Goal: Find contact information: Find contact information

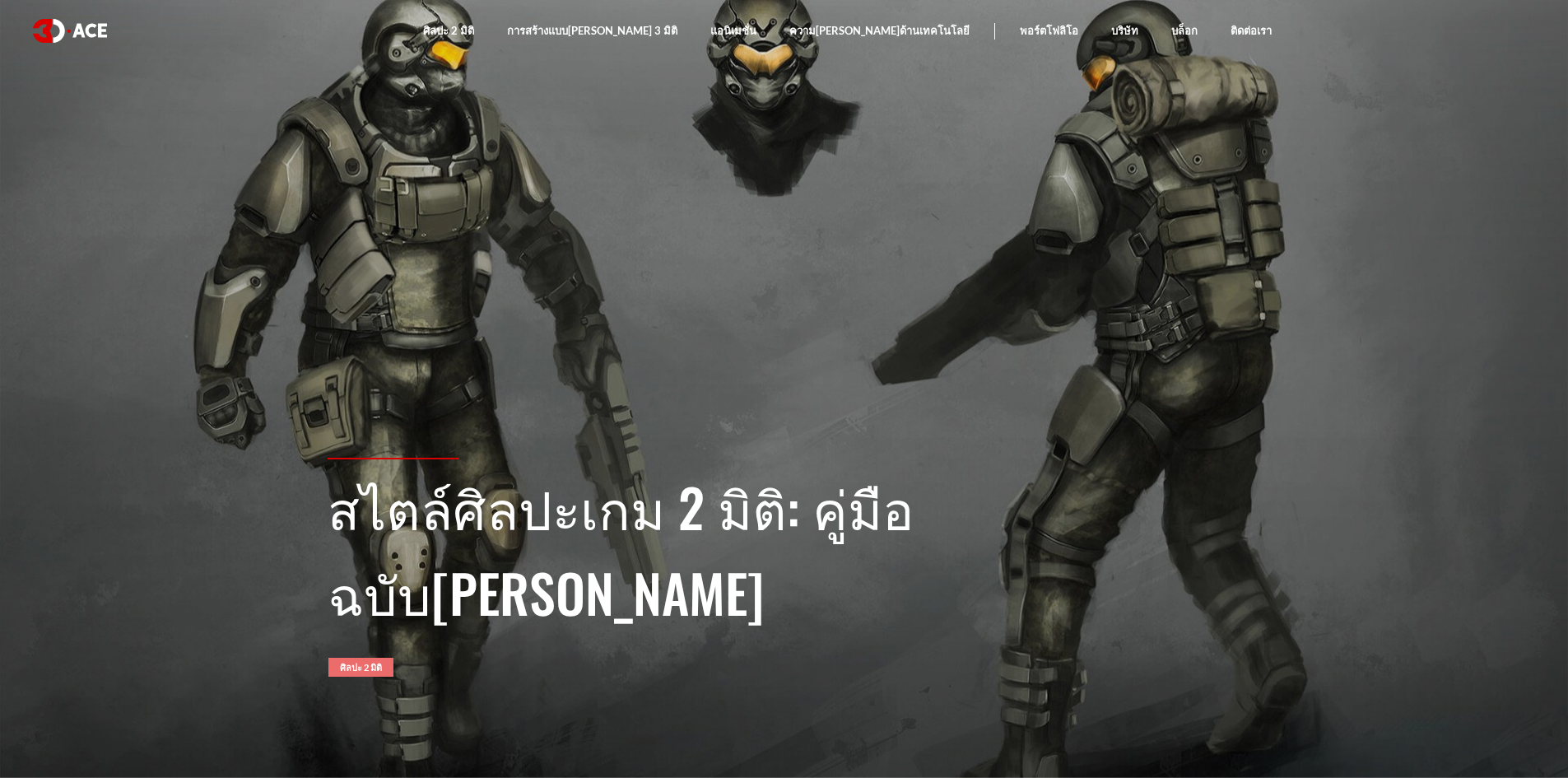
click at [380, 671] on font "ศิลปะ 2 มิติ" at bounding box center [361, 667] width 42 height 11
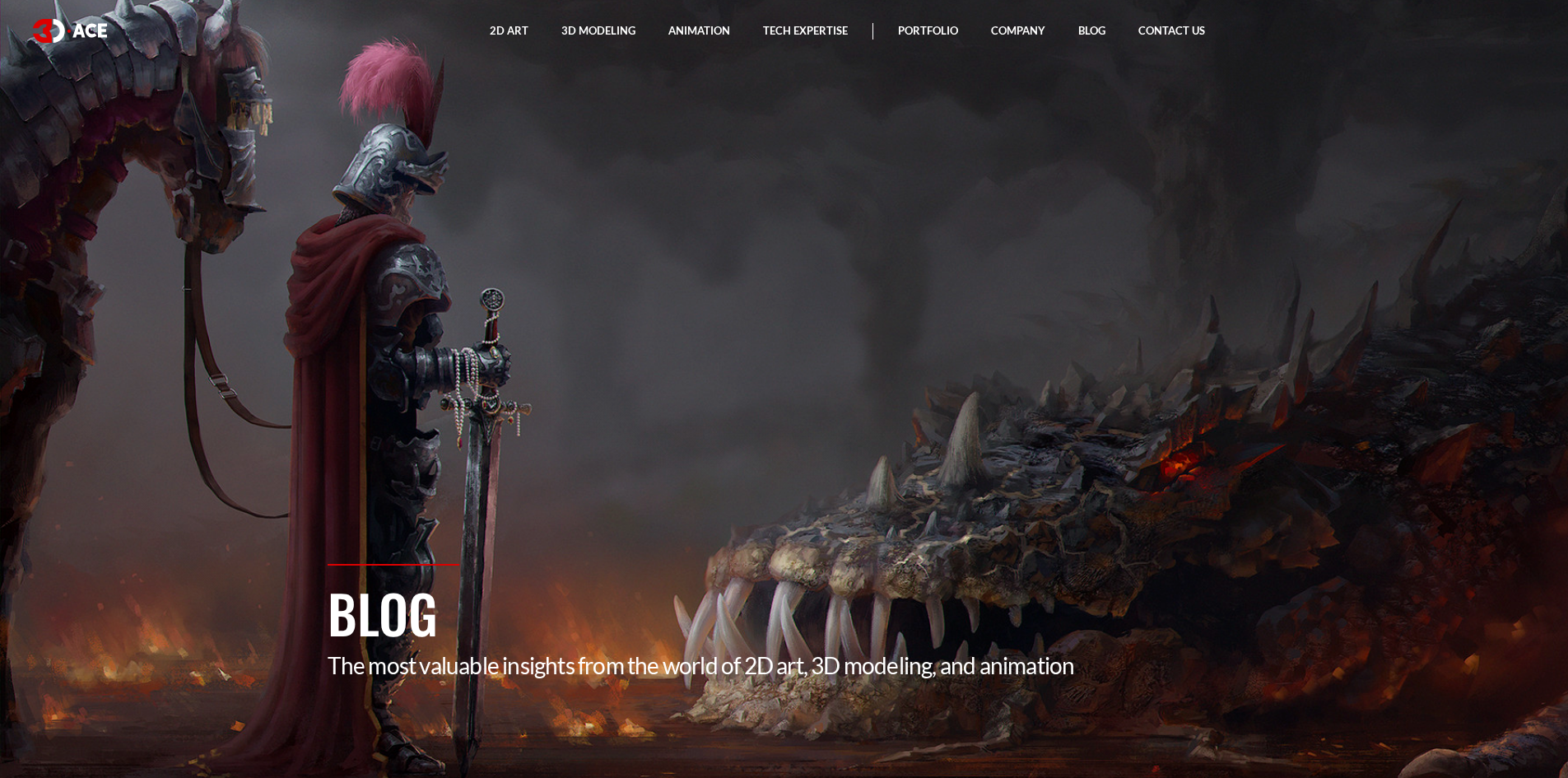
click at [423, 620] on h1 "Blog" at bounding box center [784, 613] width 914 height 78
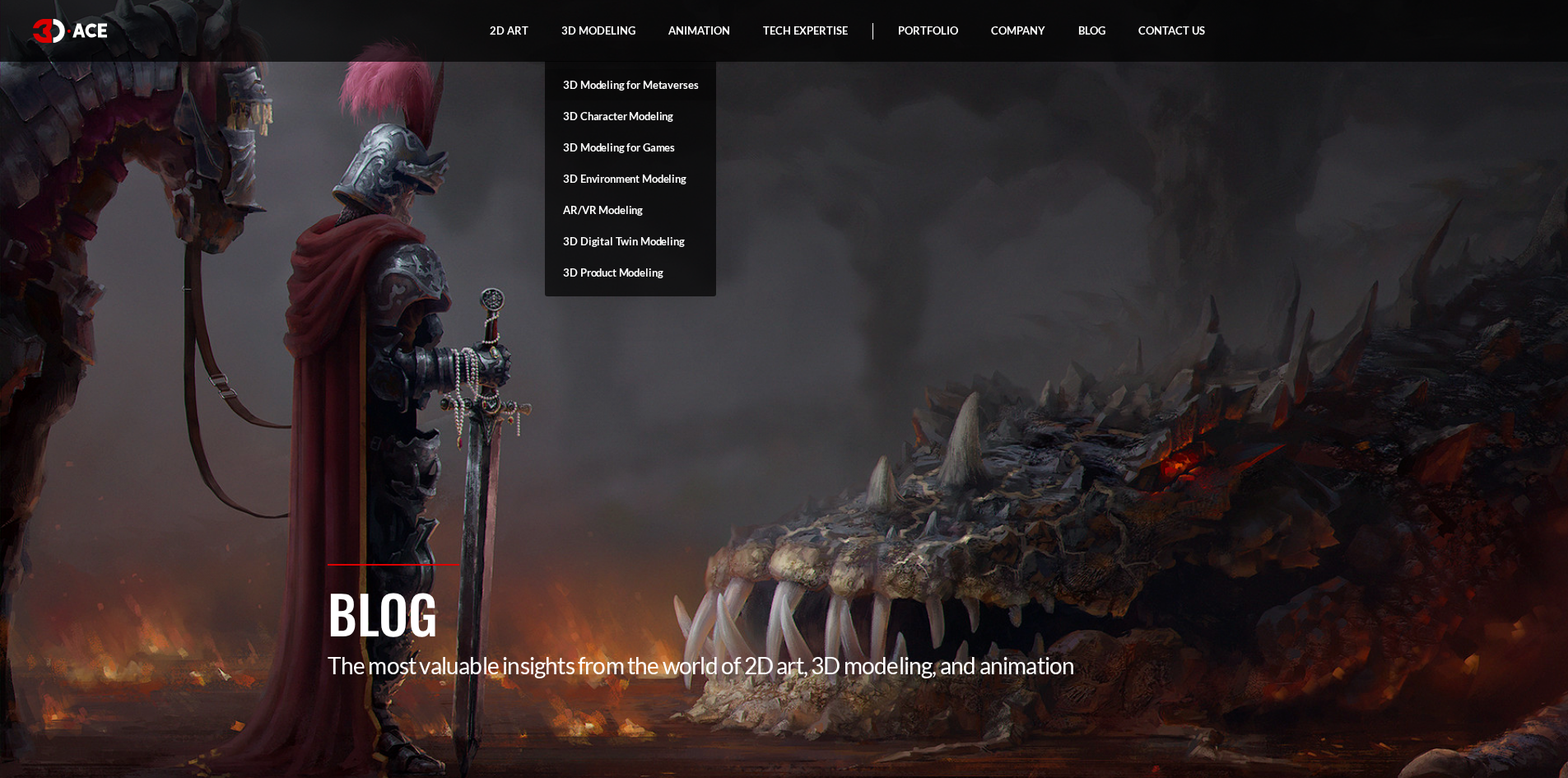
click at [608, 83] on link "3D Modeling for Metaverses" at bounding box center [631, 85] width 172 height 32
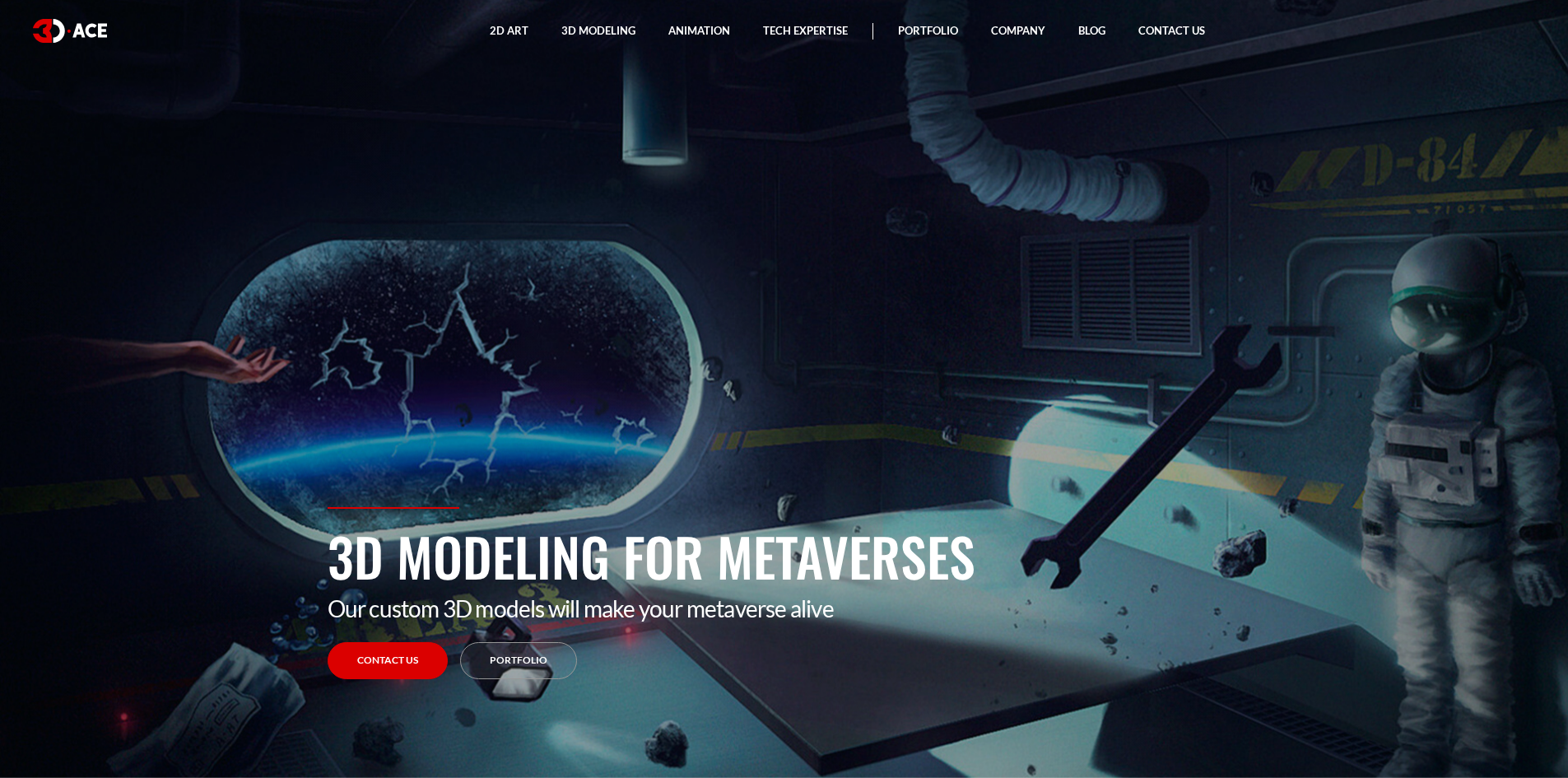
click at [389, 668] on link "Contact Us" at bounding box center [387, 660] width 120 height 37
